Goal: Task Accomplishment & Management: Manage account settings

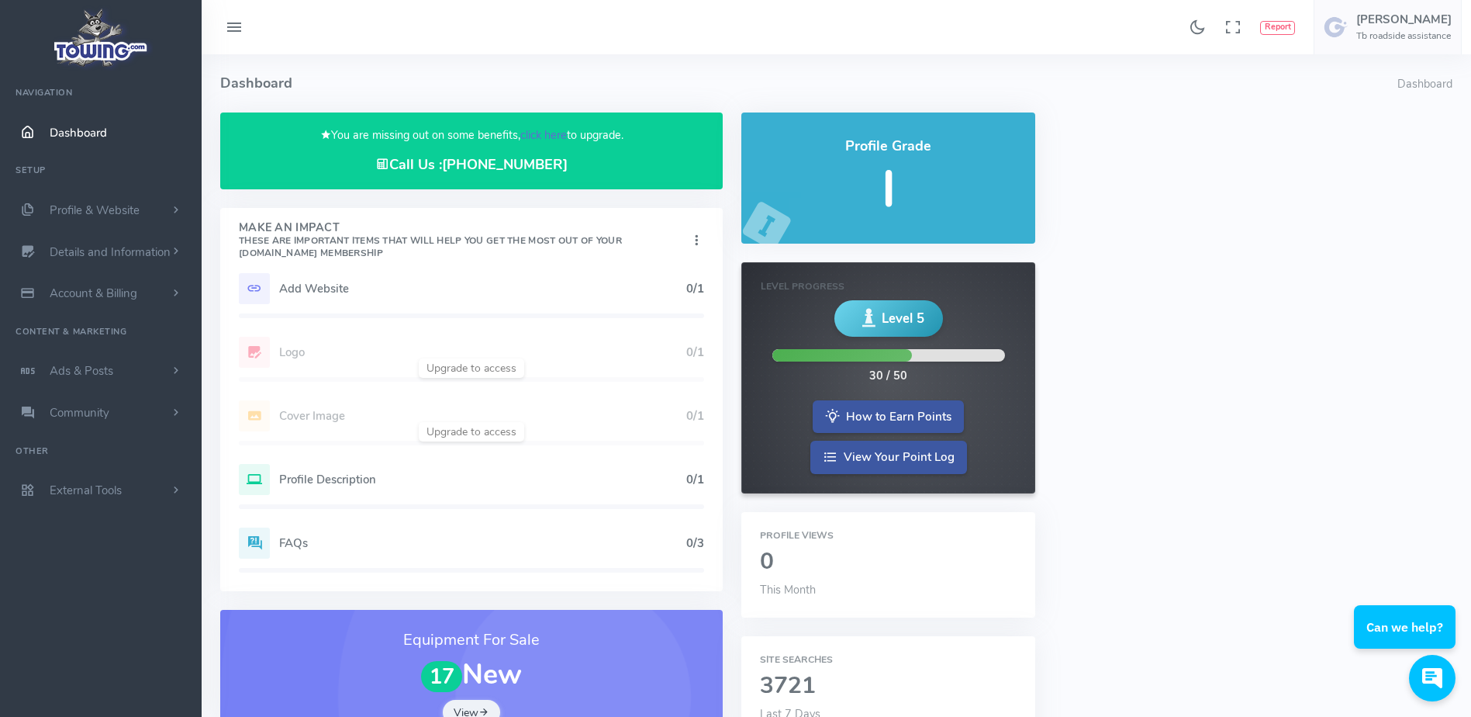
click at [534, 136] on link "click here" at bounding box center [543, 135] width 47 height 16
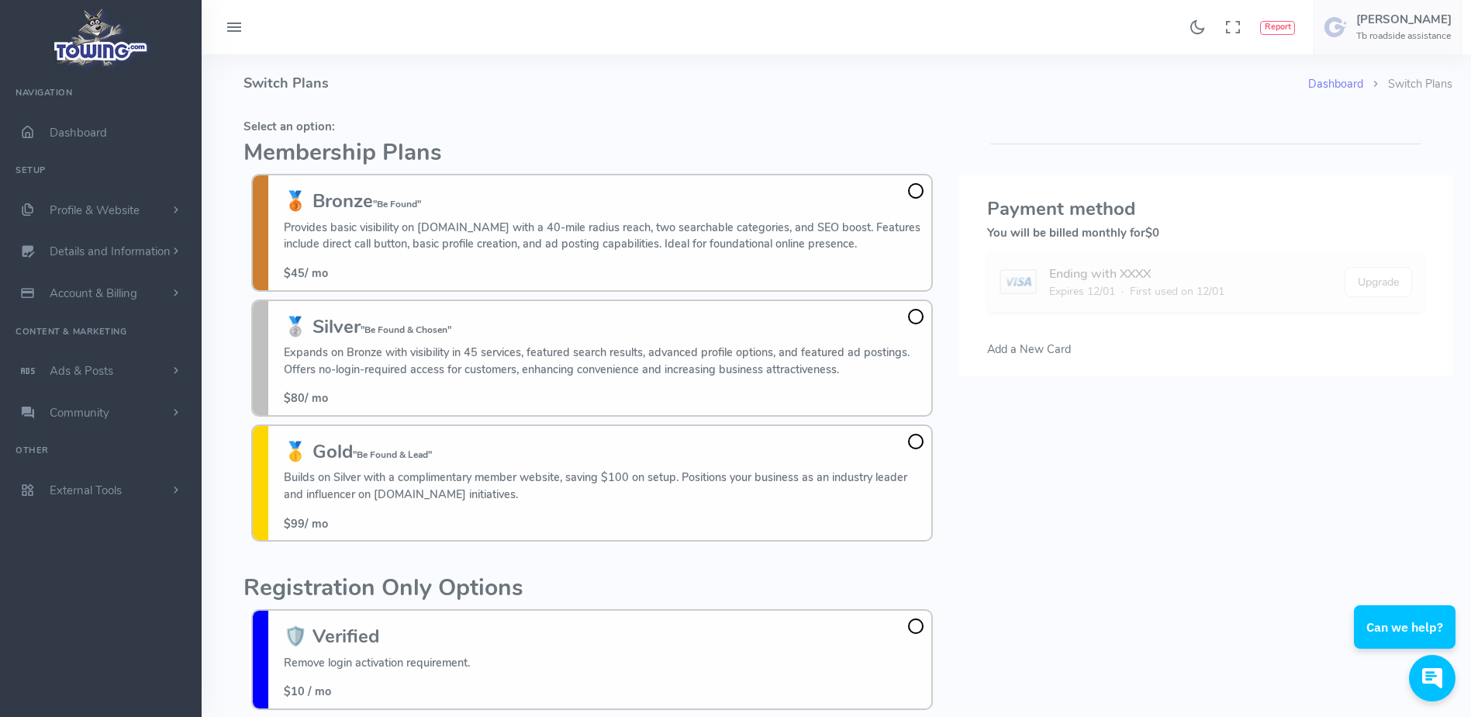
click at [393, 101] on h4 "Switch Plans" at bounding box center [776, 83] width 1065 height 58
click at [897, 127] on h5 "Select an option:" at bounding box center [592, 126] width 697 height 12
click at [878, 125] on h5 "Select an option:" at bounding box center [592, 126] width 697 height 12
click at [768, 114] on fieldset "Select an option: Membership Plans 🥉 Bronze "Be Found" Provides basic visibilit…" at bounding box center [592, 330] width 697 height 437
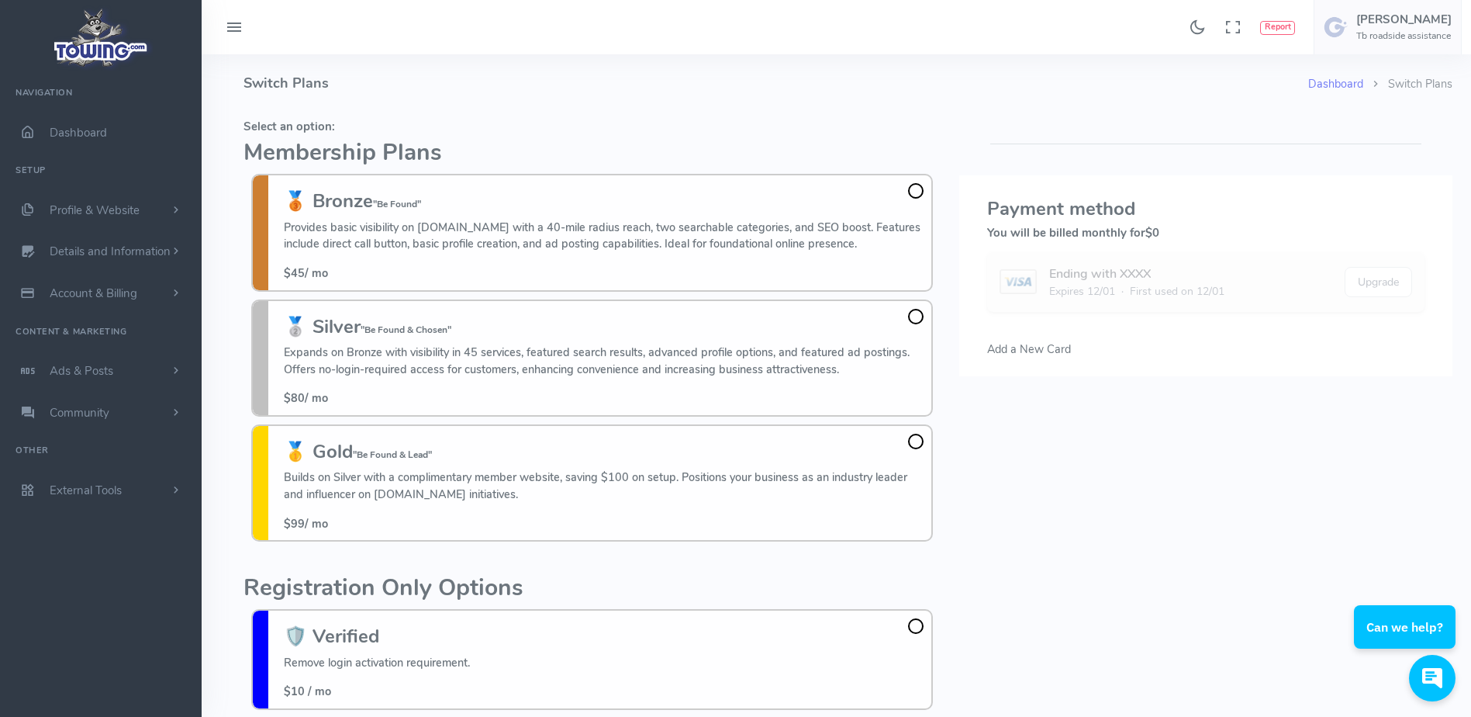
click at [768, 114] on fieldset "Select an option: Membership Plans 🥉 Bronze "Be Found" Provides basic visibilit…" at bounding box center [592, 330] width 697 height 437
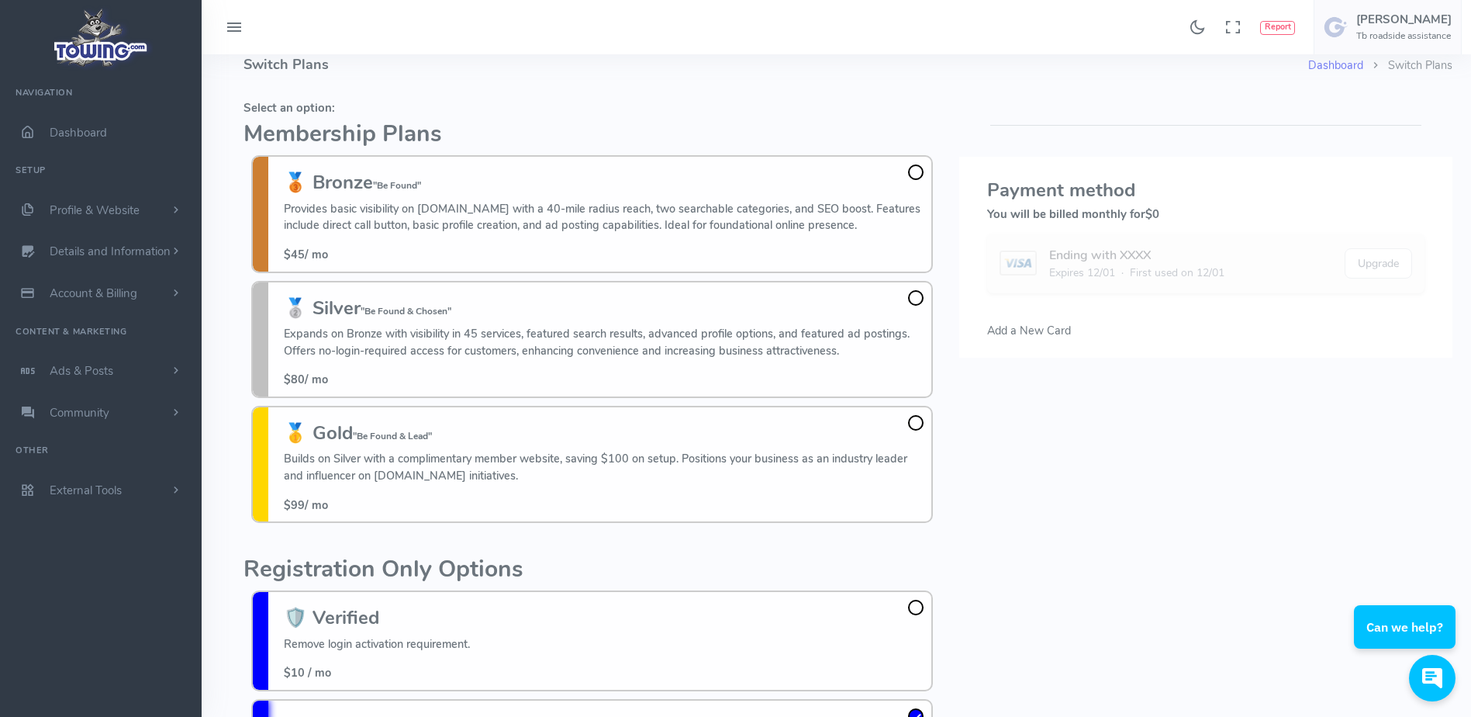
scroll to position [19, 0]
